Goal: Information Seeking & Learning: Learn about a topic

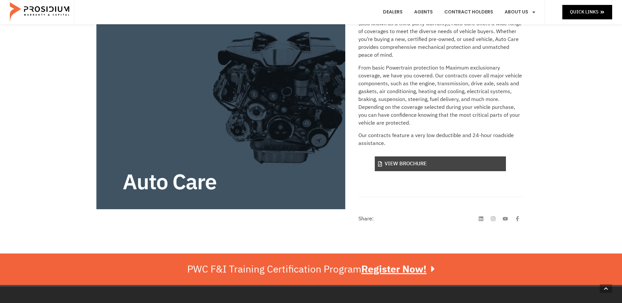
scroll to position [131, 0]
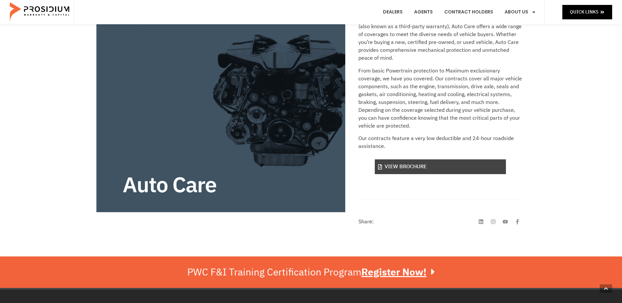
click at [411, 165] on link "View Brochure" at bounding box center [440, 166] width 131 height 15
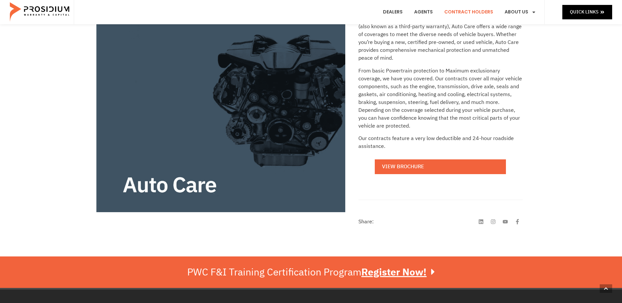
click at [475, 11] on link "Contract Holders" at bounding box center [468, 12] width 59 height 24
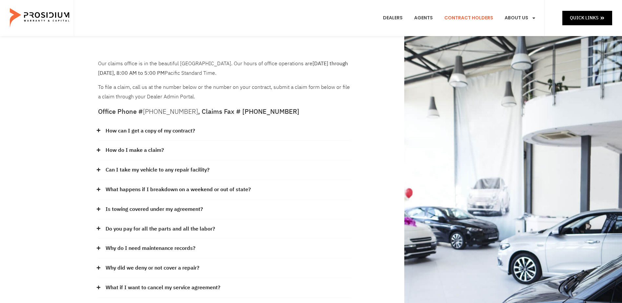
click at [111, 130] on link "How can I get a copy of my contract?" at bounding box center [150, 131] width 89 height 10
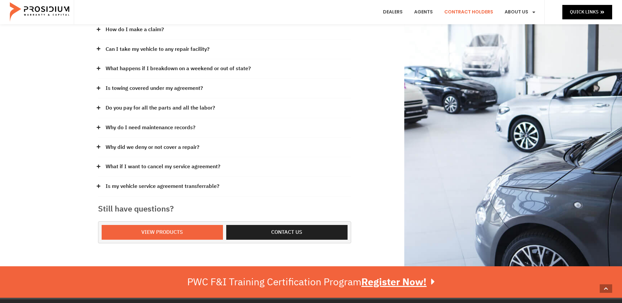
scroll to position [229, 0]
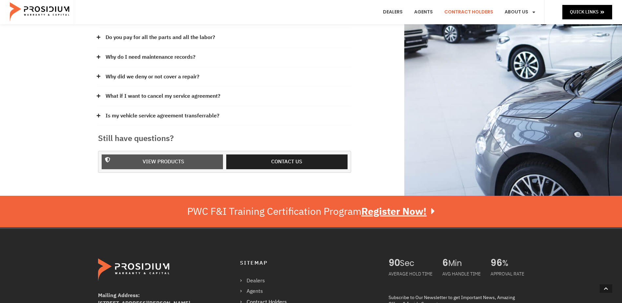
click at [176, 158] on span "View Products" at bounding box center [164, 162] width 42 height 10
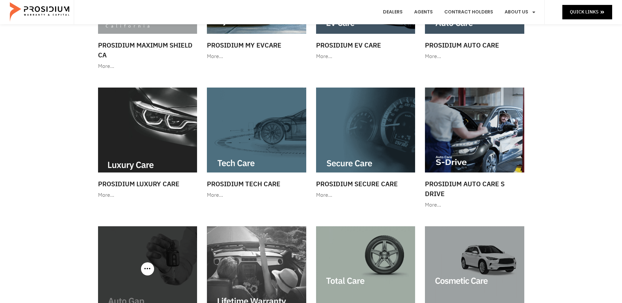
scroll to position [66, 0]
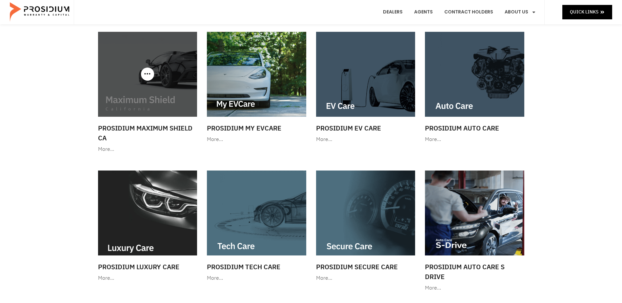
click at [150, 101] on img at bounding box center [147, 74] width 99 height 85
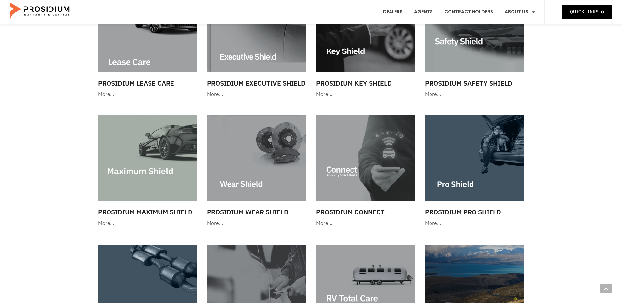
scroll to position [524, 0]
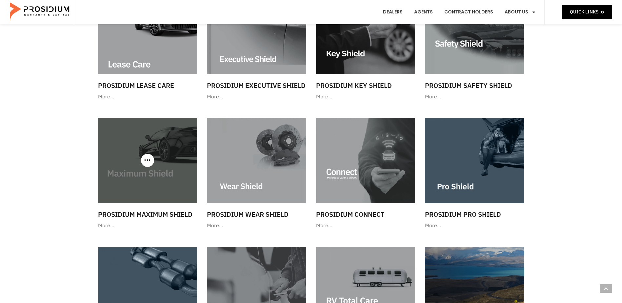
click at [142, 178] on img at bounding box center [147, 160] width 99 height 85
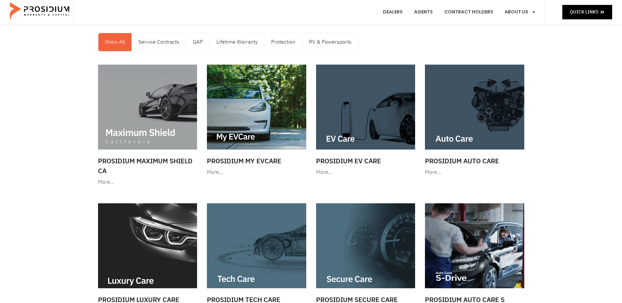
scroll to position [0, 0]
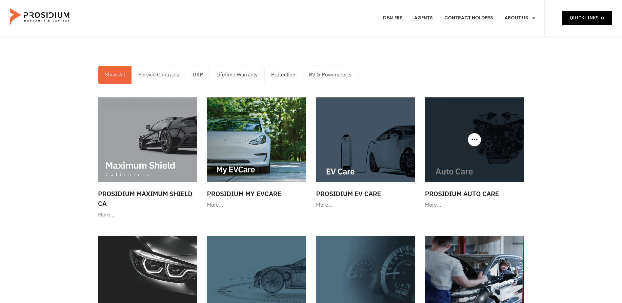
click at [482, 138] on img at bounding box center [474, 139] width 99 height 85
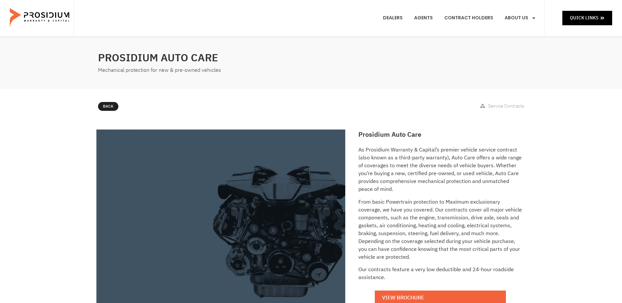
scroll to position [98, 0]
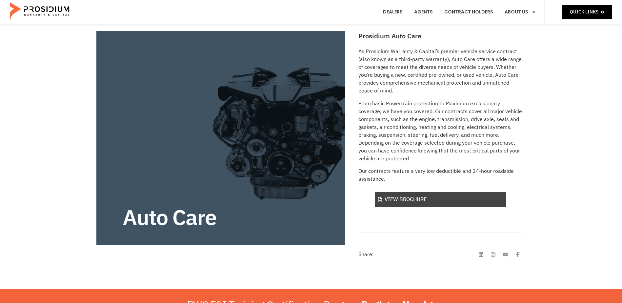
click at [459, 198] on link "View Brochure" at bounding box center [440, 199] width 131 height 15
